Goal: Task Accomplishment & Management: Manage account settings

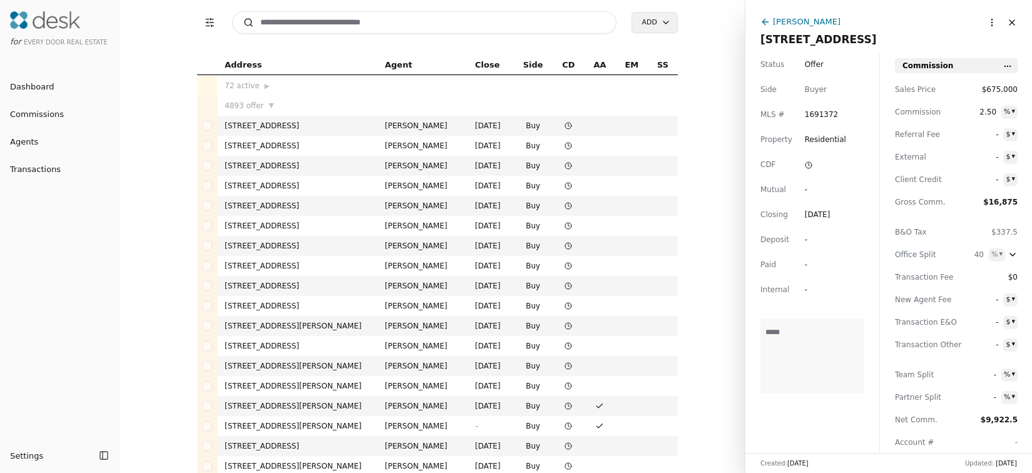
click at [813, 20] on div "[PERSON_NAME]" at bounding box center [807, 21] width 68 height 13
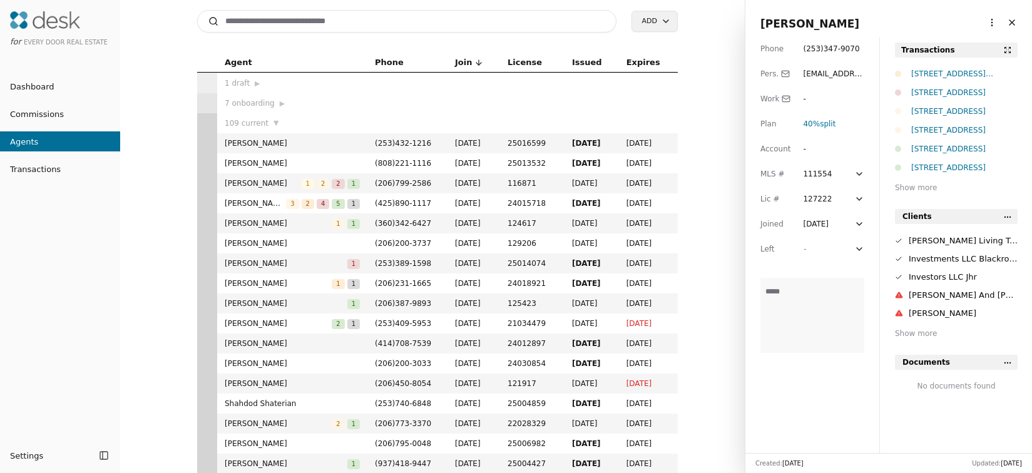
click at [945, 66] on div "Transactions [STREET_ADDRESS][GEOGRAPHIC_DATA][PERSON_NAME][STREET_ADDRESS] [ST…" at bounding box center [956, 118] width 123 height 151
click at [946, 71] on div "[STREET_ADDRESS][PERSON_NAME]" at bounding box center [964, 74] width 106 height 13
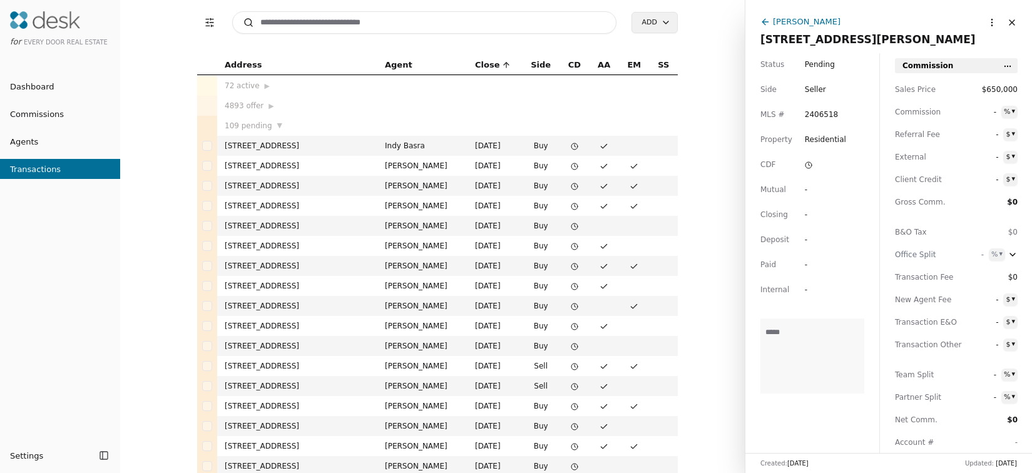
click at [800, 25] on div "[PERSON_NAME]" at bounding box center [807, 21] width 68 height 13
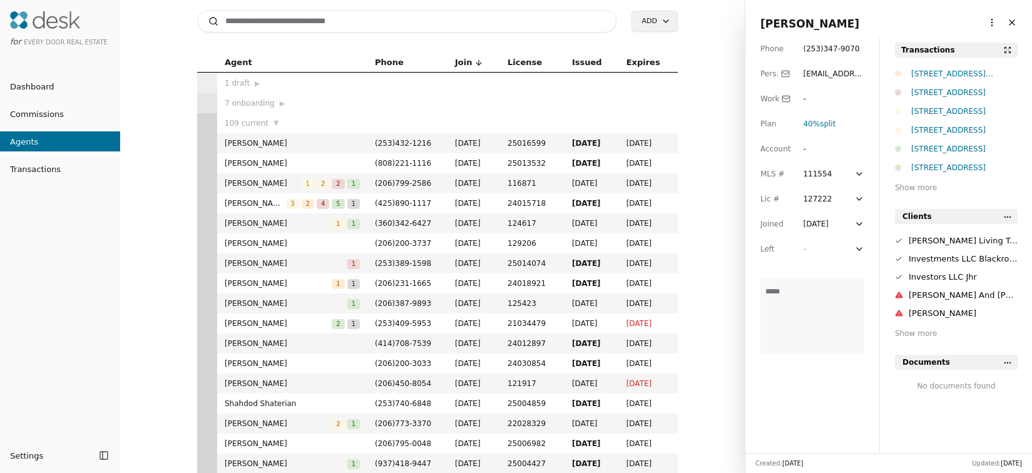
click at [983, 24] on html "for Every Door Real Estate Dashboard Commissions Agents Transactions Settings T…" at bounding box center [516, 236] width 1032 height 473
click at [962, 67] on link "Navigate as Agent" at bounding box center [952, 69] width 75 height 13
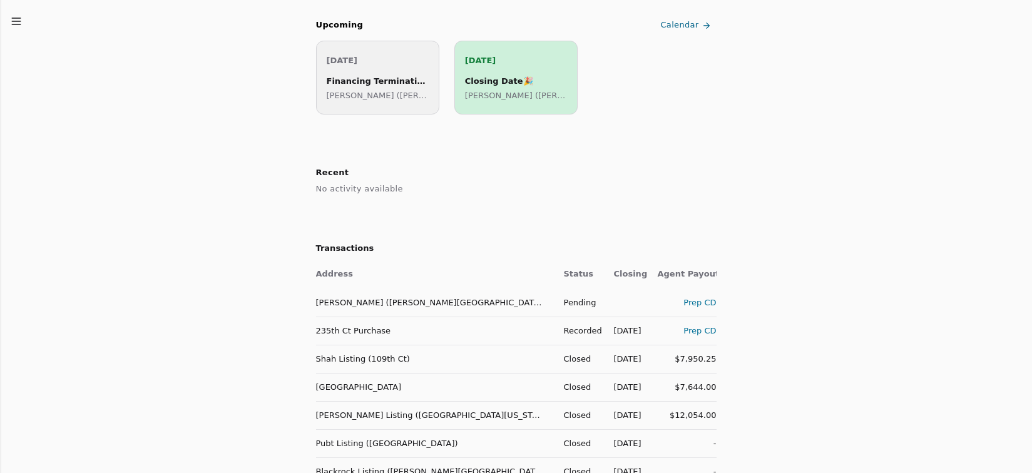
scroll to position [247, 0]
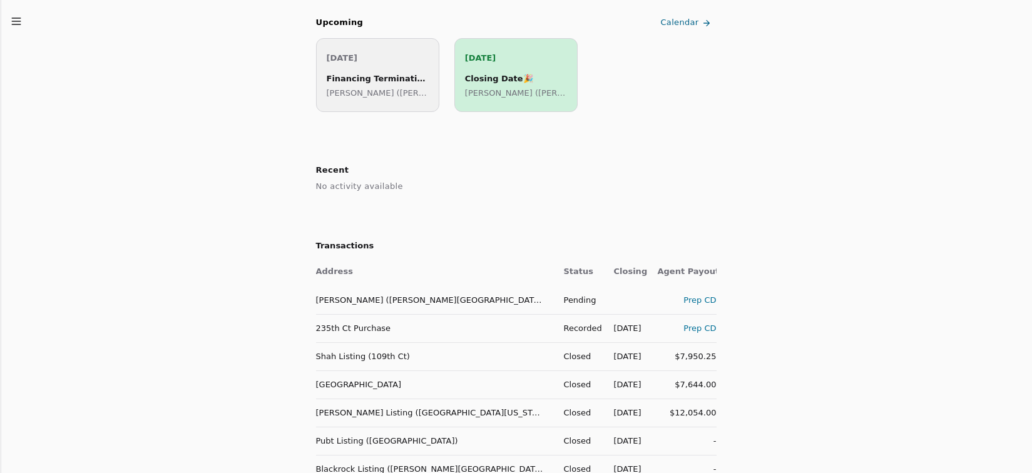
click at [352, 331] on td "235th Ct Purchase" at bounding box center [435, 328] width 238 height 28
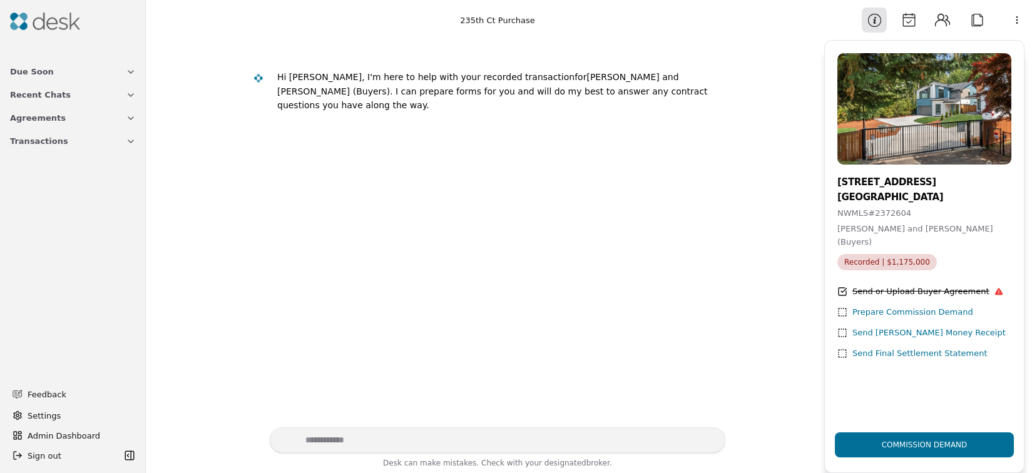
click at [902, 15] on button "Calendar" at bounding box center [908, 20] width 25 height 25
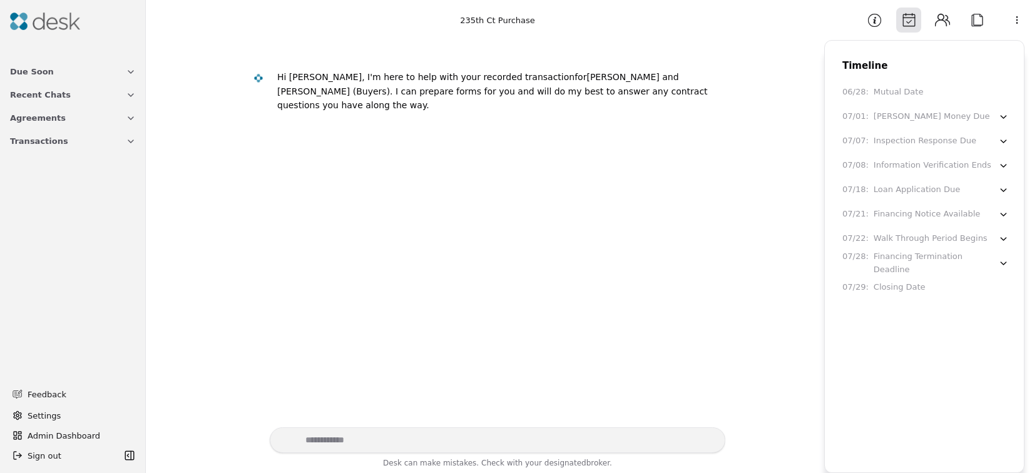
click at [977, 24] on button "Attach" at bounding box center [976, 20] width 25 height 25
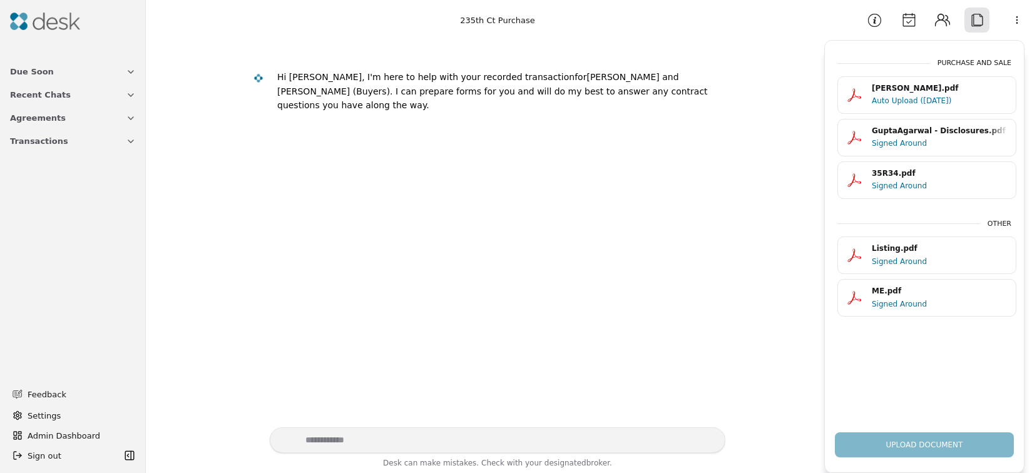
click at [906, 185] on div "Signed Around" at bounding box center [939, 186] width 136 height 13
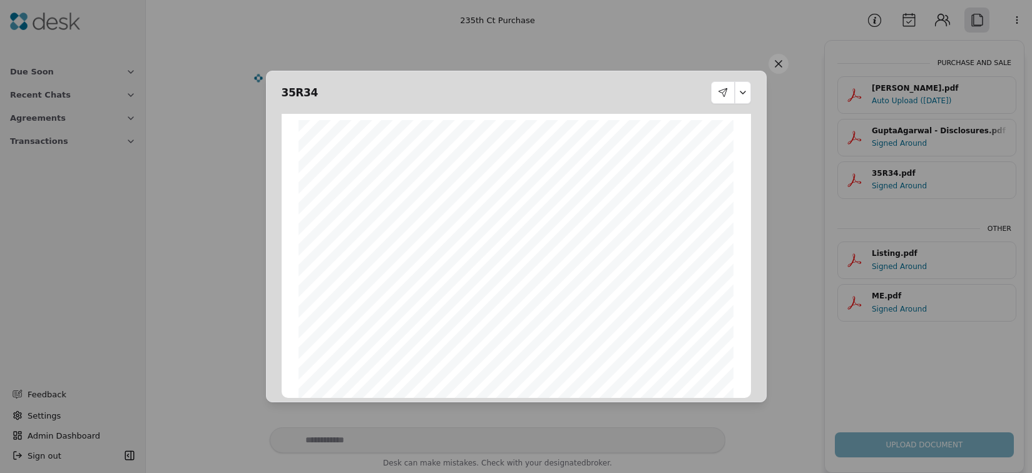
click at [778, 68] on button at bounding box center [778, 64] width 20 height 20
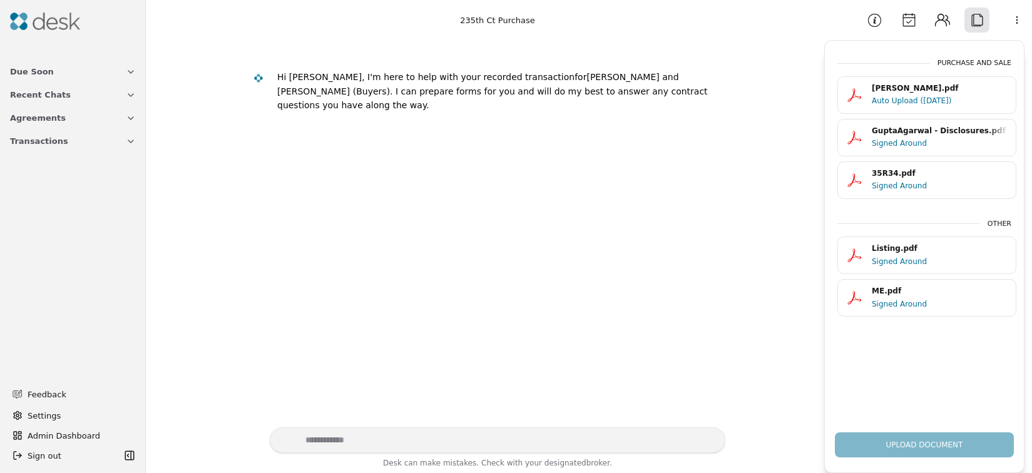
click at [873, 27] on button "Information" at bounding box center [873, 20] width 25 height 25
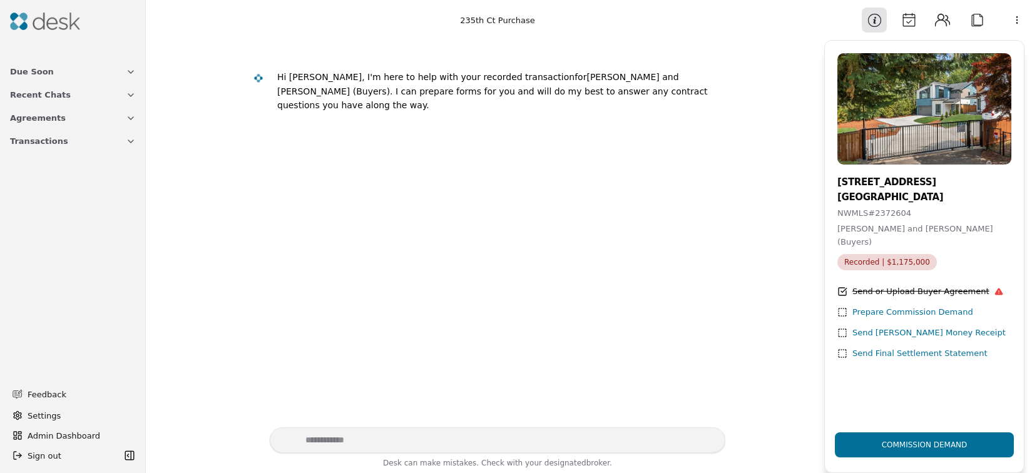
click at [909, 19] on button "Calendar" at bounding box center [908, 20] width 25 height 25
